Goal: Task Accomplishment & Management: Manage account settings

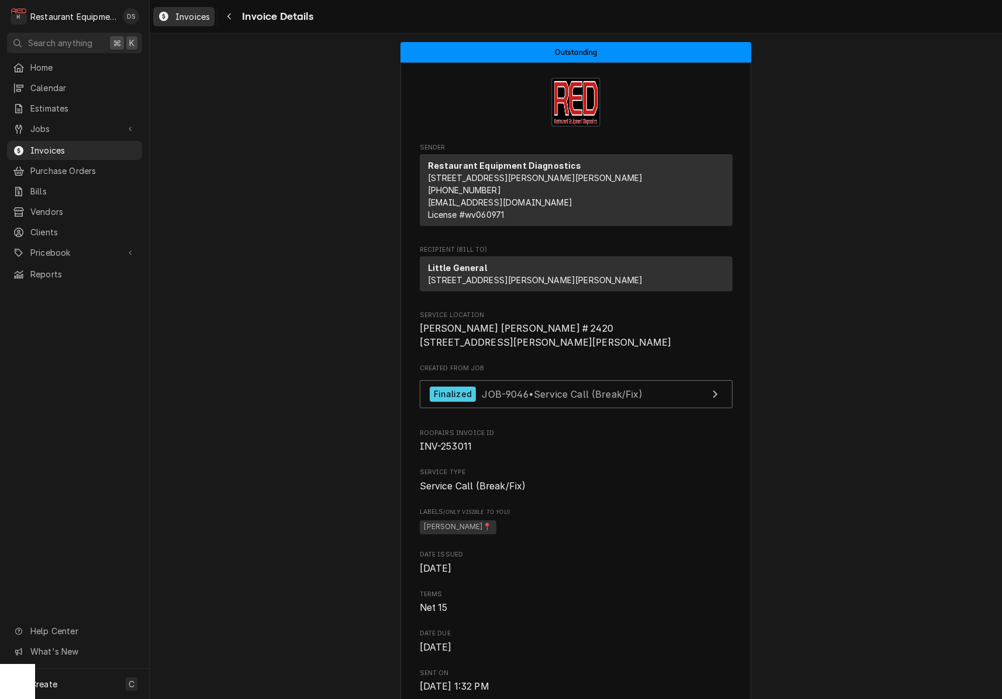
click at [203, 18] on span "Invoices" at bounding box center [192, 17] width 34 height 12
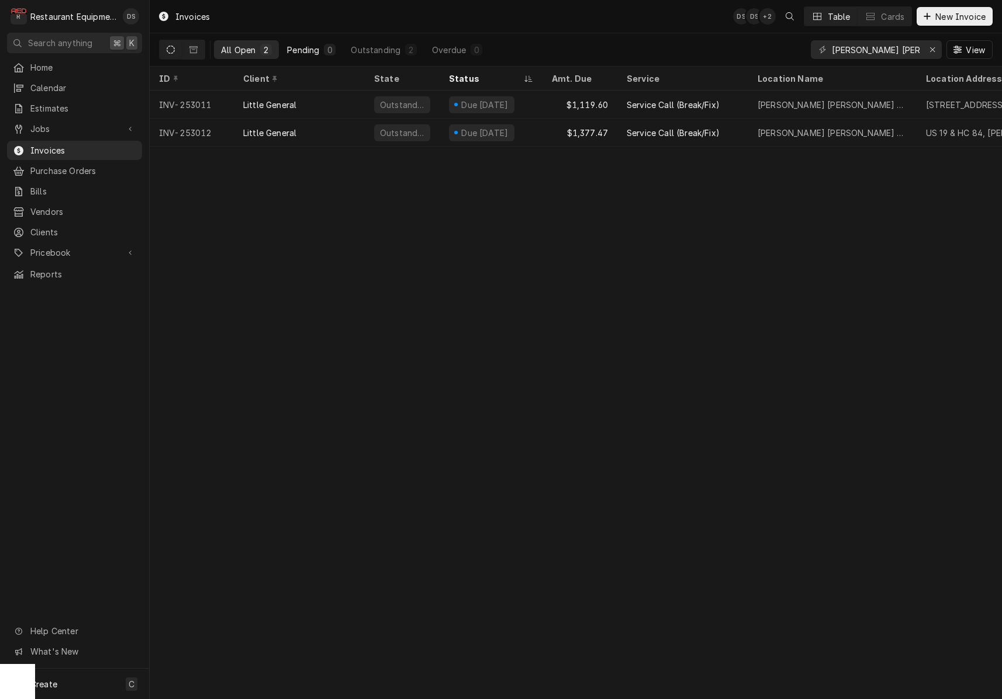
click at [306, 45] on div "Pending" at bounding box center [303, 50] width 32 height 12
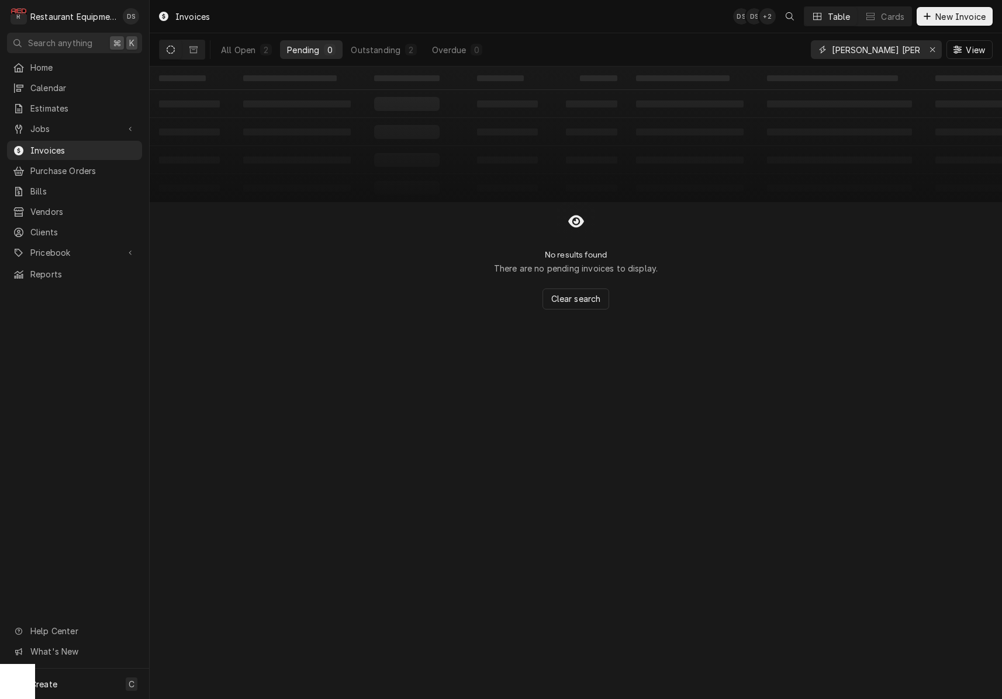
click at [931, 48] on icon "Erase input" at bounding box center [932, 50] width 6 height 8
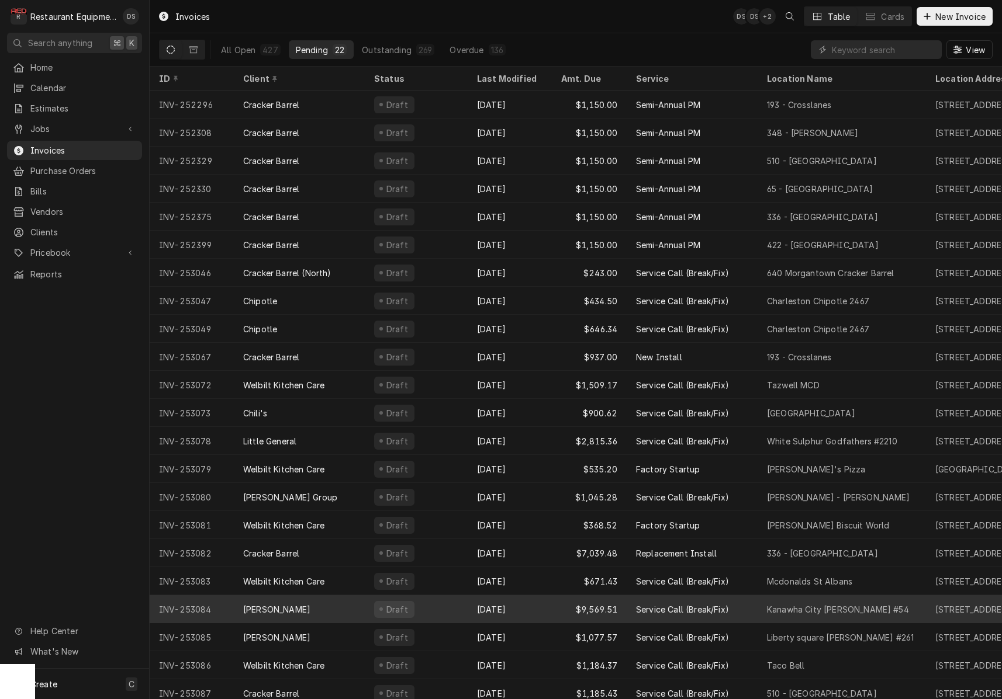
click at [520, 600] on div "Oct 9" at bounding box center [509, 609] width 84 height 28
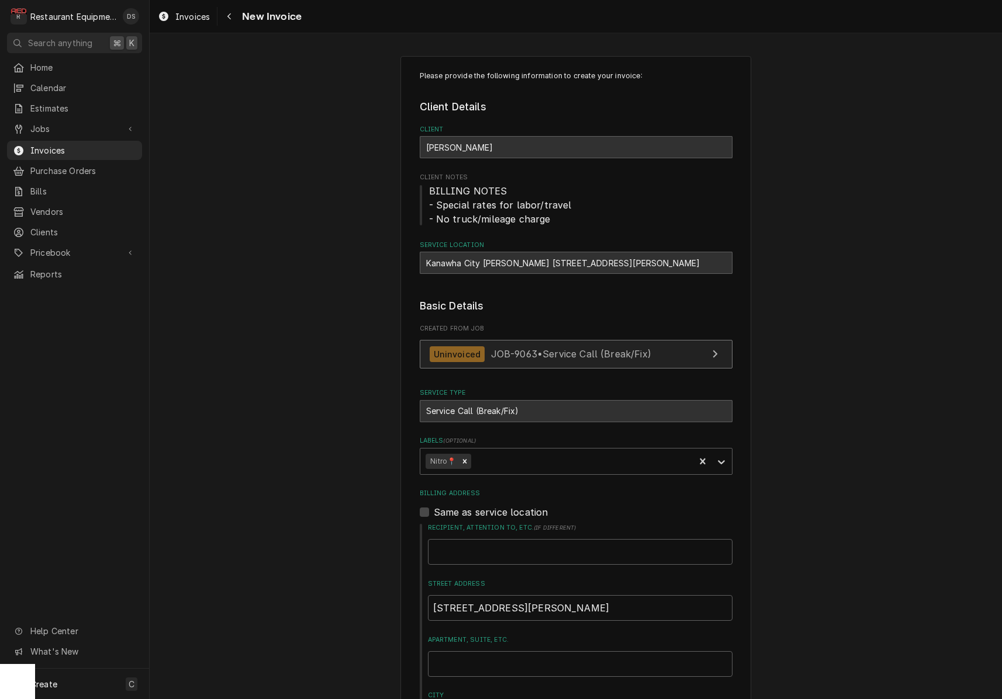
click at [647, 363] on link "Uninvoiced JOB-9063 • Service Call (Break/Fix)" at bounding box center [576, 354] width 313 height 29
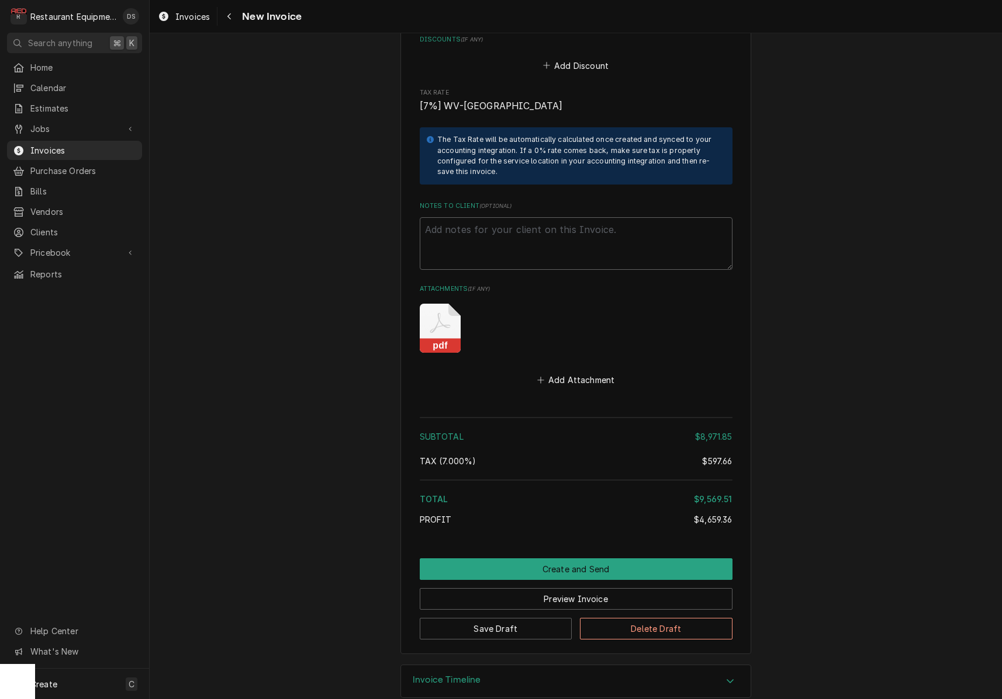
scroll to position [2667, 0]
click at [432, 310] on icon "pdf" at bounding box center [440, 329] width 41 height 49
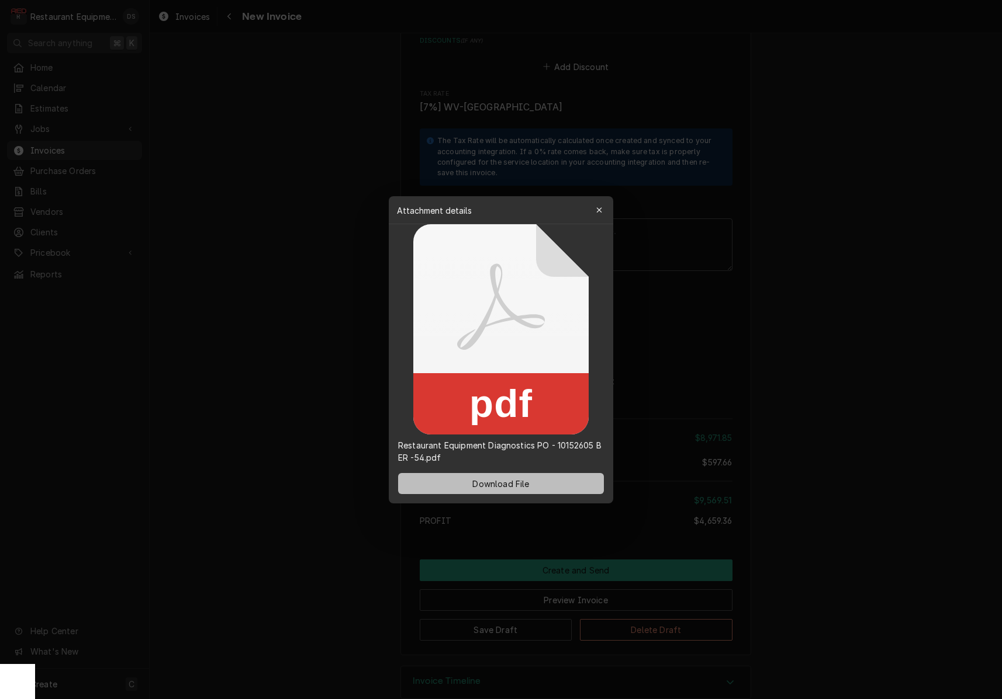
click at [527, 489] on span "Download File" at bounding box center [500, 483] width 61 height 12
click at [600, 209] on icon "button" at bounding box center [598, 209] width 5 height 5
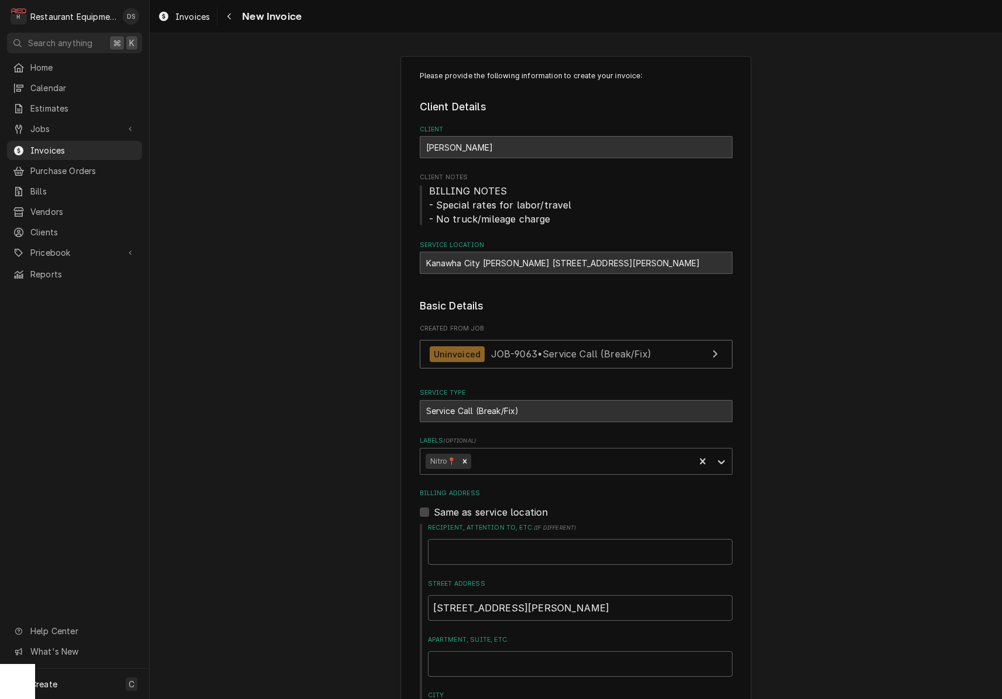
scroll to position [0, 0]
drag, startPoint x: 422, startPoint y: 259, endPoint x: 528, endPoint y: 263, distance: 105.8
click at [542, 261] on div "Kanawha City Bob Evans #54 / 101 Alex Ln, Charleston, WV 25304" at bounding box center [576, 263] width 313 height 22
copy div "Kanawha City Bob Evans #54"
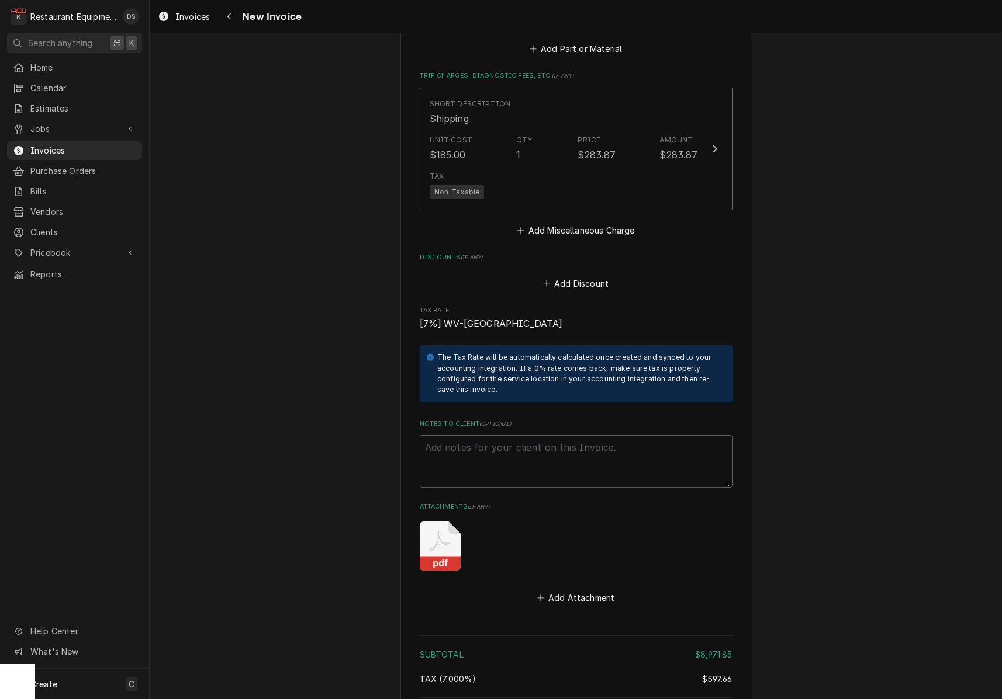
scroll to position [2456, 0]
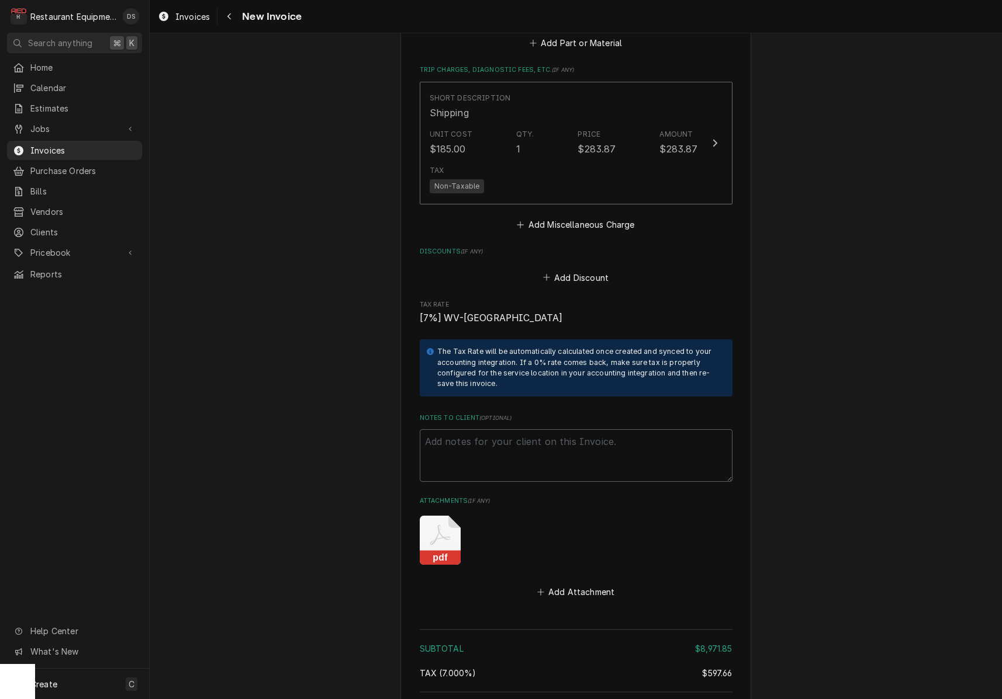
click at [443, 516] on icon "Attachments" at bounding box center [440, 540] width 41 height 49
click at [443, 514] on body "R Restaurant Equipment Diagnostics DS Search anything ⌘ K Home Calendar Estimat…" at bounding box center [501, 349] width 1002 height 699
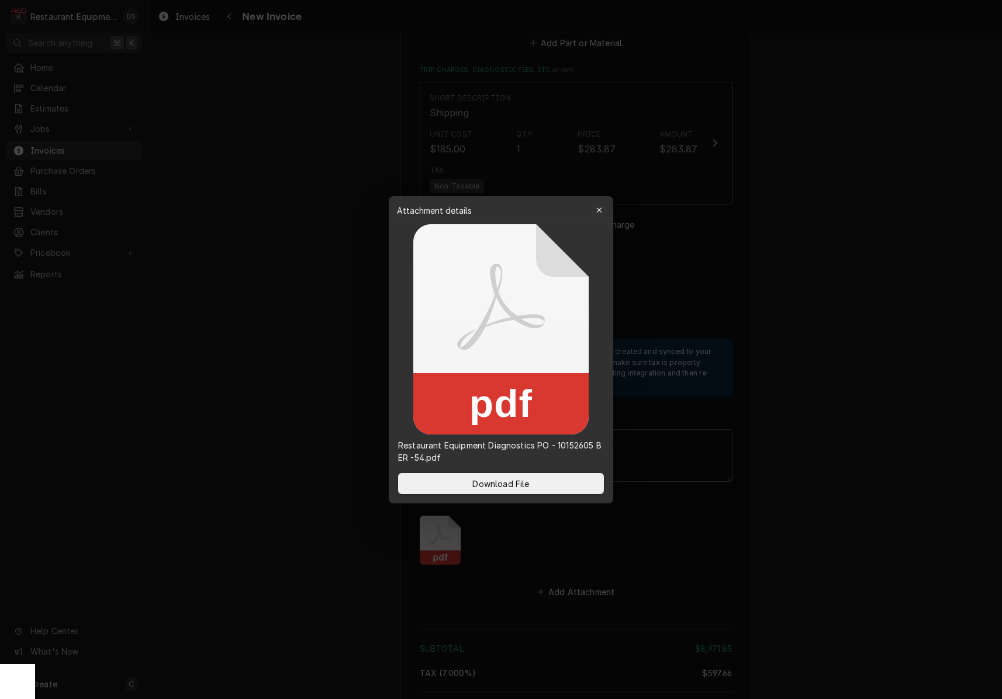
click at [704, 542] on div at bounding box center [501, 349] width 1002 height 699
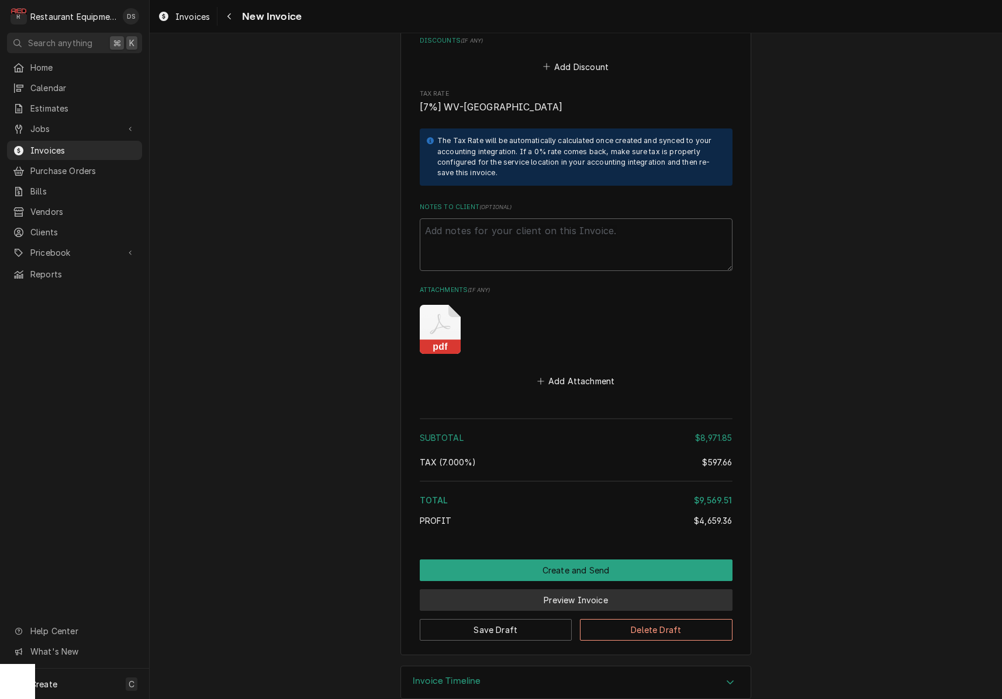
click at [555, 590] on button "Preview Invoice" at bounding box center [576, 601] width 313 height 22
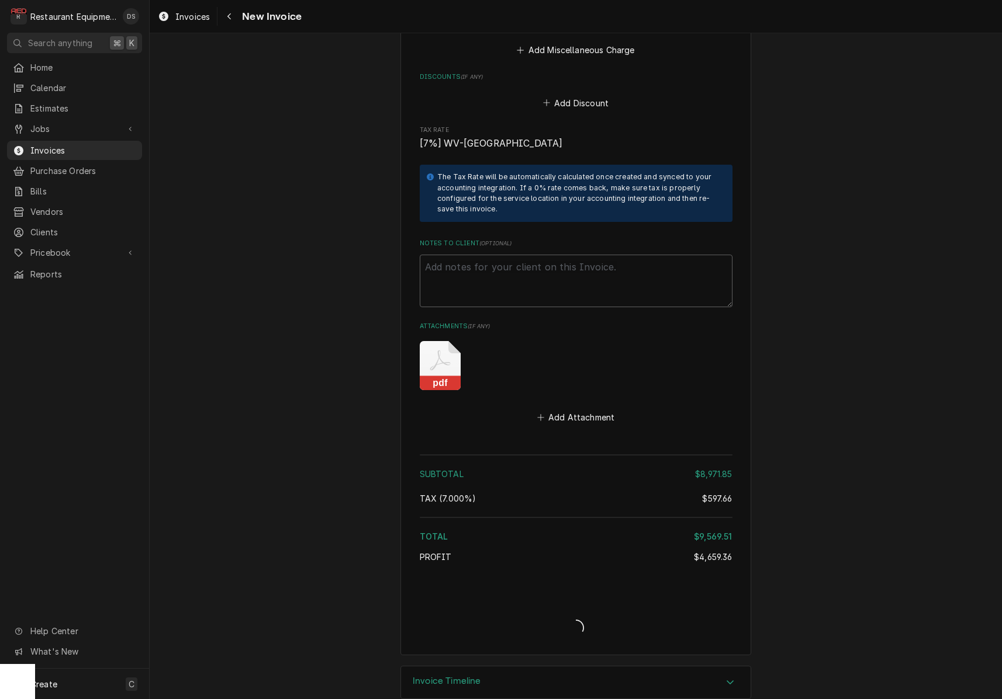
scroll to position [0, 0]
type textarea "x"
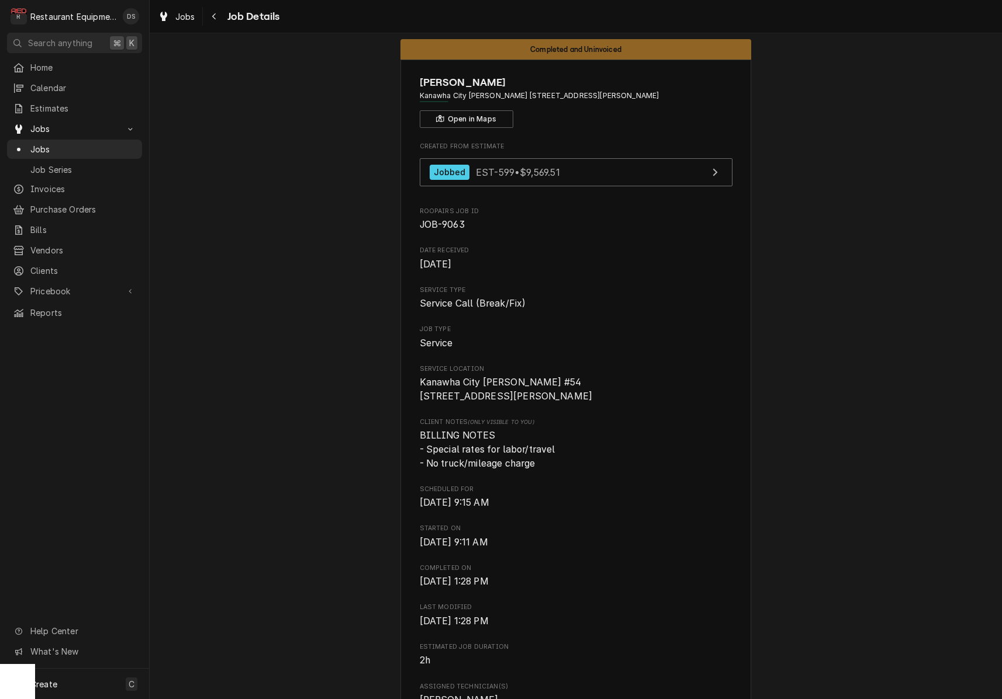
scroll to position [18, 0]
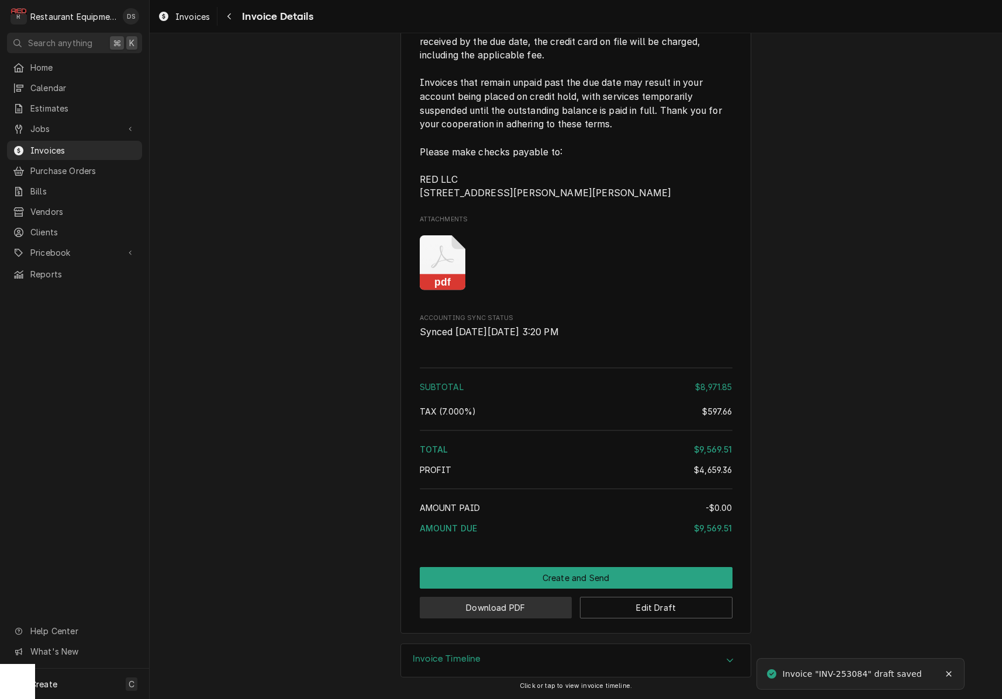
click at [501, 607] on button "Download PDF" at bounding box center [496, 608] width 153 height 22
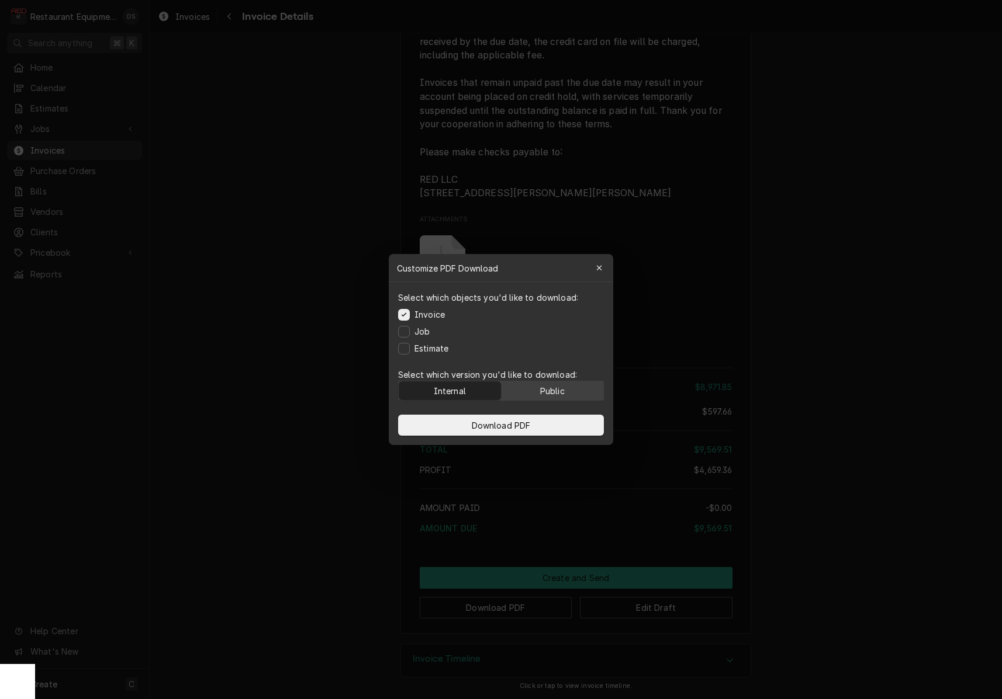
drag, startPoint x: 543, startPoint y: 392, endPoint x: 541, endPoint y: 399, distance: 8.1
click at [543, 392] on div "Public" at bounding box center [552, 391] width 25 height 12
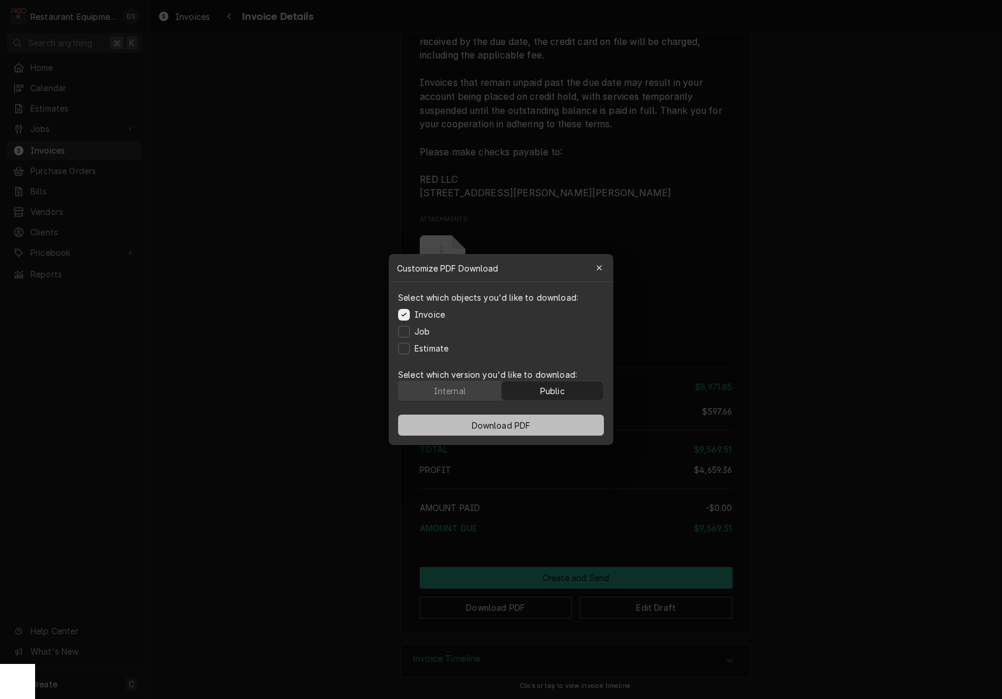
click at [534, 422] on button "Download PDF" at bounding box center [501, 425] width 206 height 21
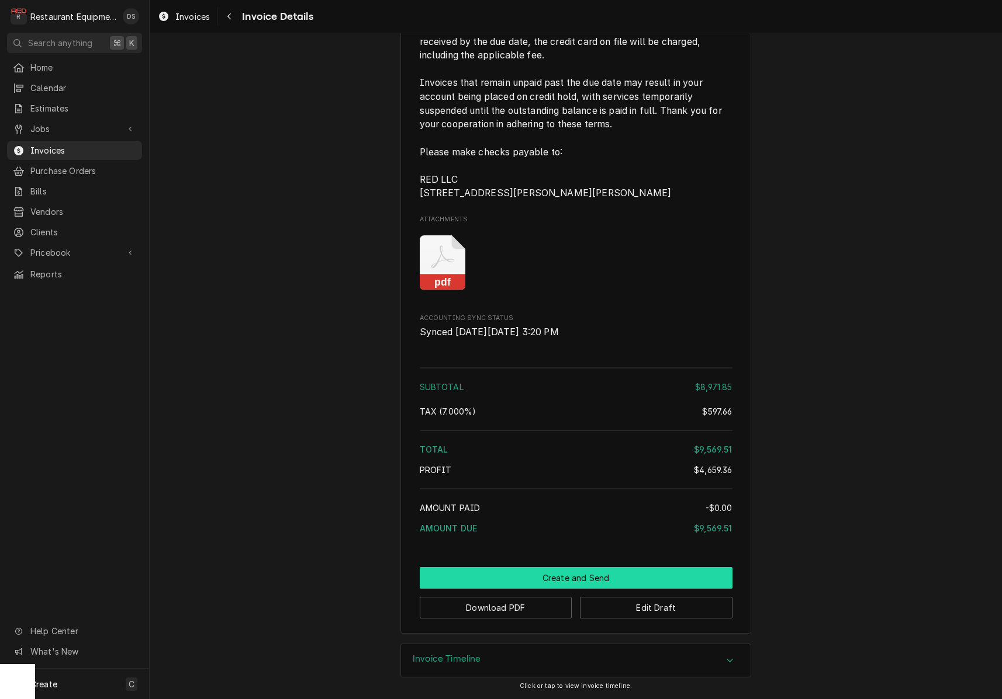
click at [584, 579] on button "Create and Send" at bounding box center [576, 578] width 313 height 22
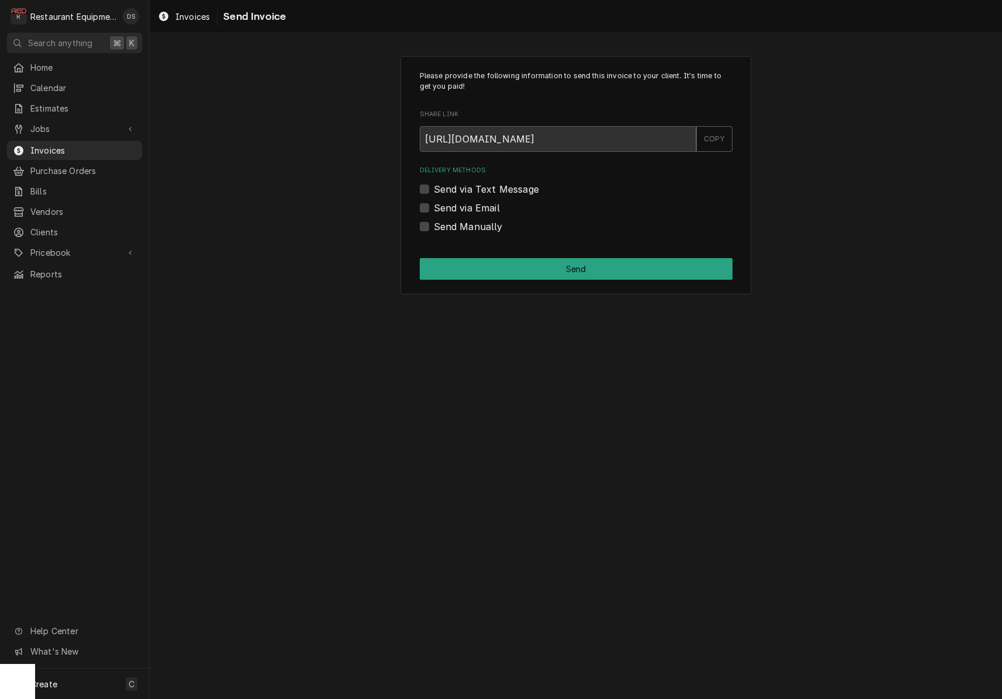
click at [434, 222] on label "Send Manually" at bounding box center [468, 227] width 69 height 14
click at [434, 222] on input "Send Manually" at bounding box center [590, 233] width 313 height 26
checkbox input "true"
click at [518, 265] on button "Send" at bounding box center [576, 269] width 313 height 22
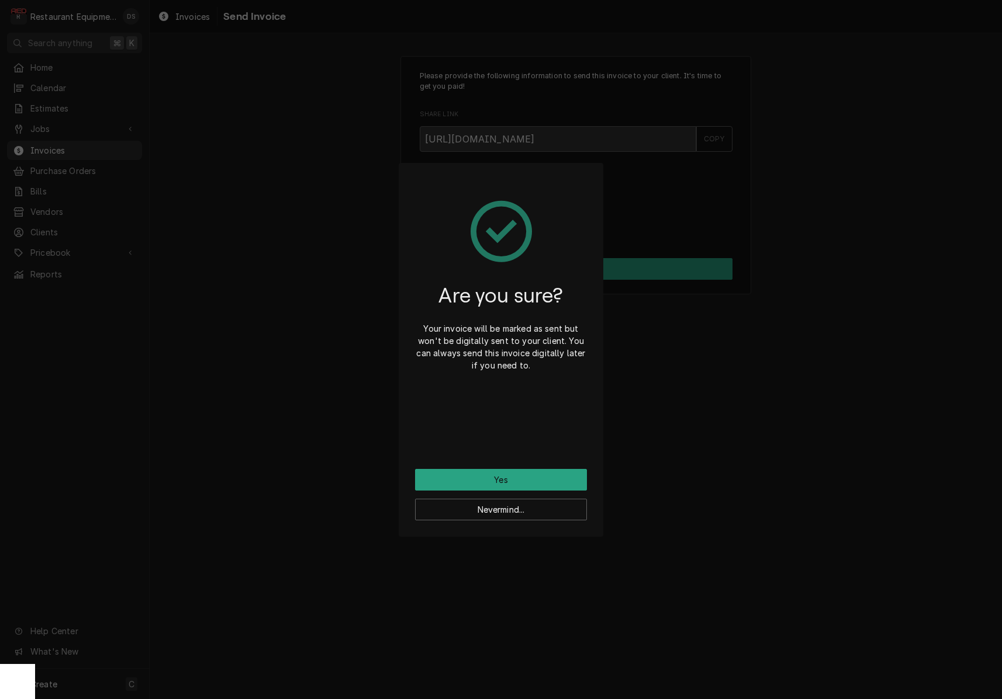
click at [520, 477] on button "Yes" at bounding box center [501, 480] width 172 height 22
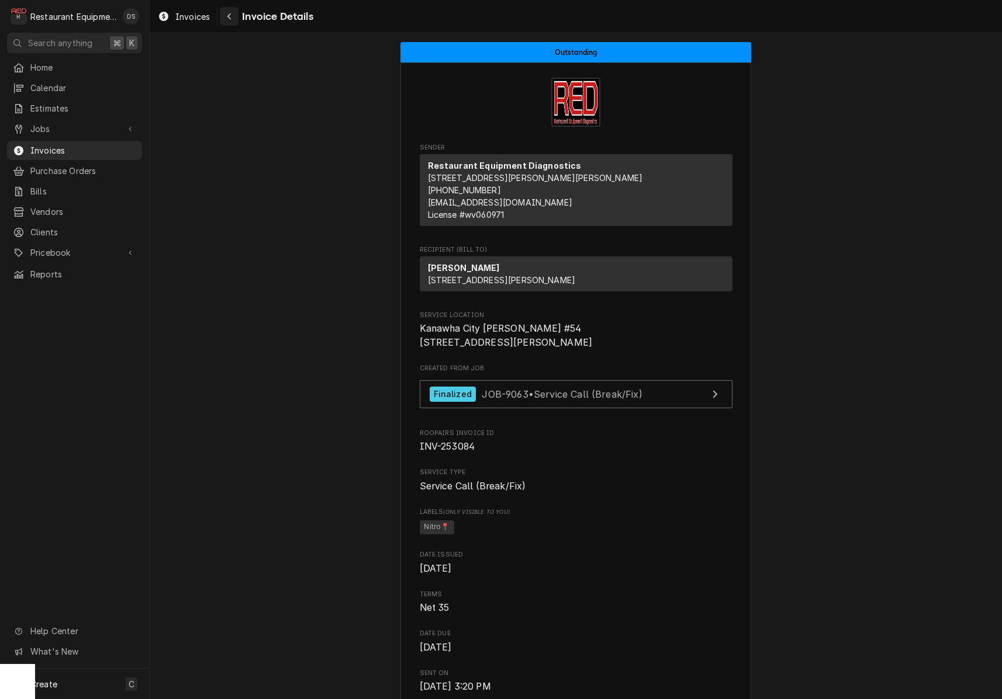
click at [228, 19] on icon "Navigate back" at bounding box center [229, 16] width 5 height 8
